Goal: Obtain resource: Download file/media

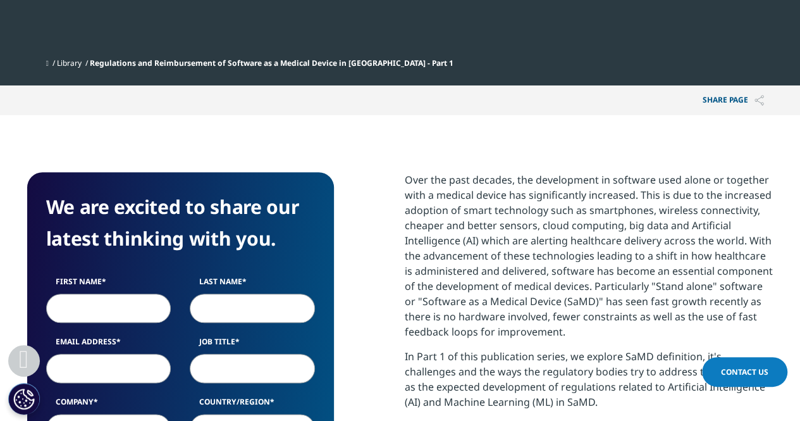
scroll to position [557, 0]
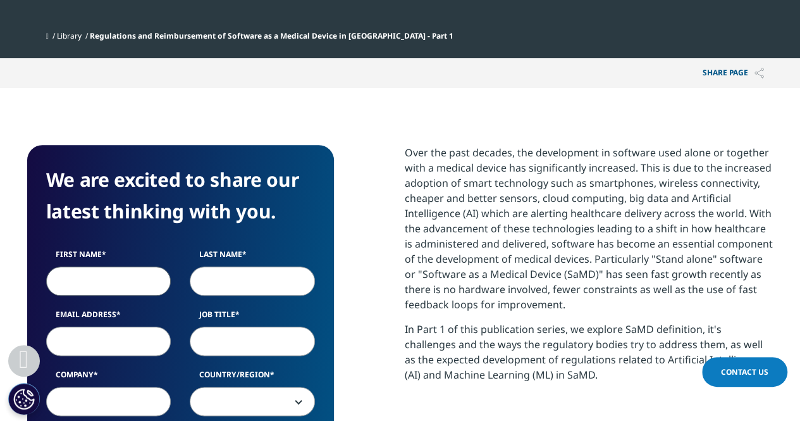
click at [105, 266] on input "First Name" at bounding box center [108, 280] width 125 height 29
type input "KATERINA"
type input "[PERSON_NAME]"
type input "[EMAIL_ADDRESS][DOMAIN_NAME]"
type input "[GEOGRAPHIC_DATA] [GEOGRAPHIC_DATA] [GEOGRAPHIC_DATA]"
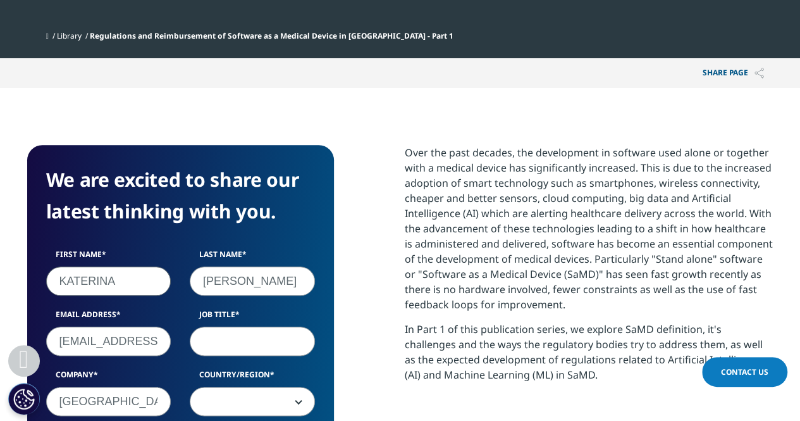
select select "Greece"
click at [240, 326] on input "Job Title" at bounding box center [252, 340] width 125 height 29
type input "a"
click at [226, 326] on input "resesrch" at bounding box center [252, 340] width 125 height 29
type input "research"
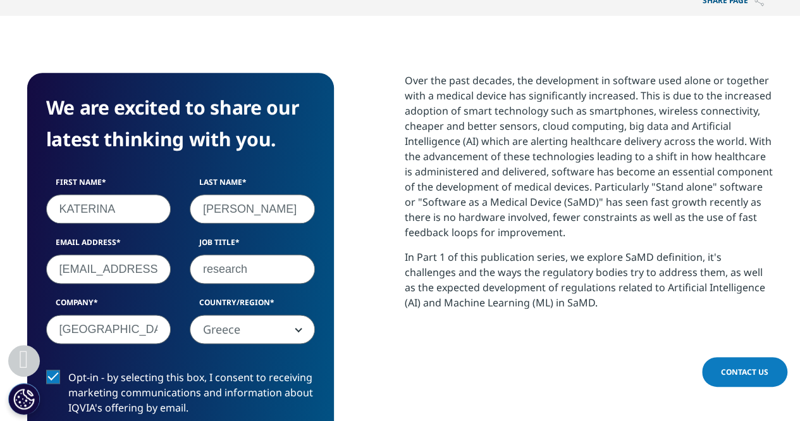
scroll to position [684, 0]
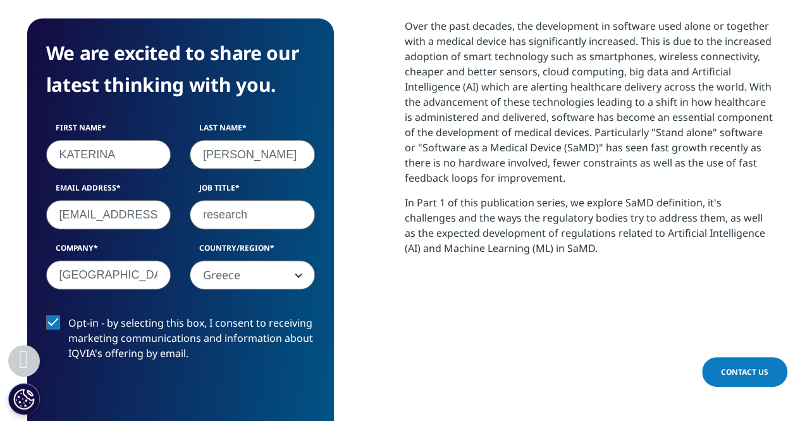
click at [53, 219] on form "We are excited to share our latest thinking with you. First Name [PERSON_NAME] …" at bounding box center [180, 263] width 269 height 452
click at [53, 315] on label "Opt-in - by selecting this box, I consent to receiving marketing communications…" at bounding box center [180, 341] width 269 height 53
click at [68, 315] on input "Opt-in - by selecting this box, I consent to receiving marketing communications…" at bounding box center [68, 315] width 0 height 0
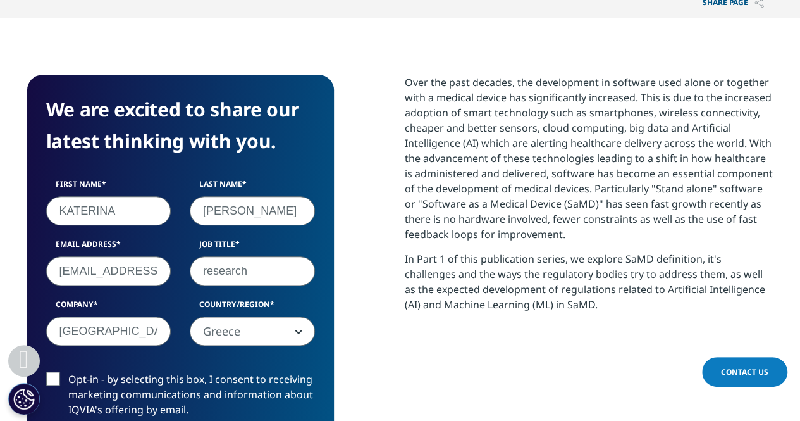
scroll to position [626, 0]
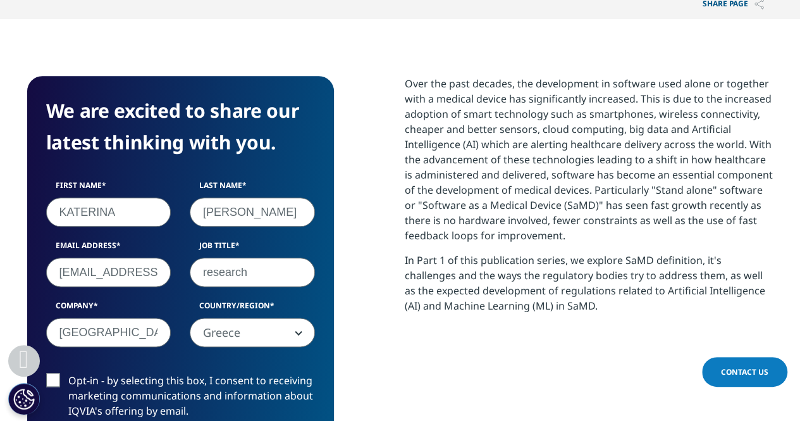
click at [285, 258] on input "research" at bounding box center [252, 272] width 125 height 29
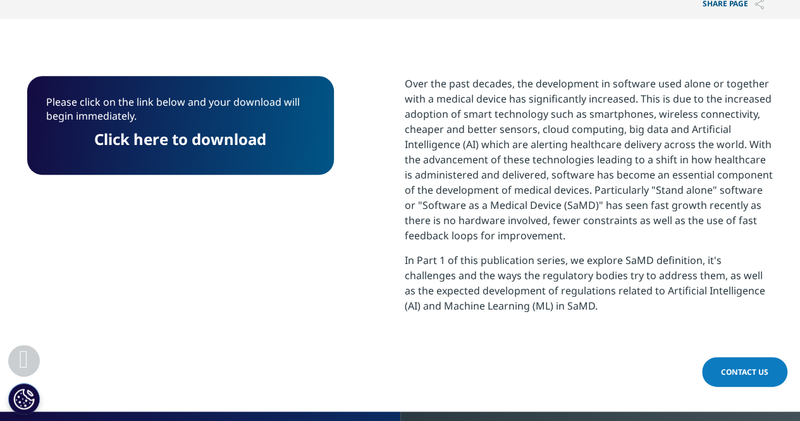
scroll to position [6, 6]
click at [212, 128] on link "Click here to download" at bounding box center [180, 138] width 172 height 21
